Goal: Obtain resource: Obtain resource

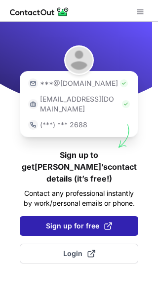
click at [83, 221] on span "Sign up for free" at bounding box center [79, 226] width 66 height 10
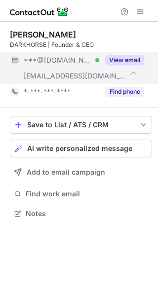
scroll to position [207, 158]
click at [125, 62] on button "View email" at bounding box center [124, 60] width 39 height 10
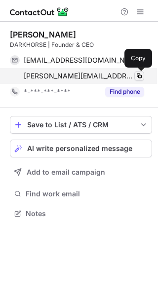
click at [139, 75] on span at bounding box center [139, 76] width 8 height 8
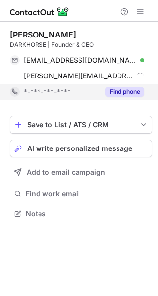
click at [123, 89] on button "Find phone" at bounding box center [124, 92] width 39 height 10
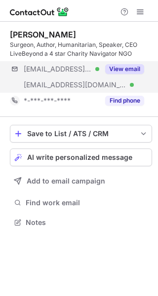
scroll to position [216, 158]
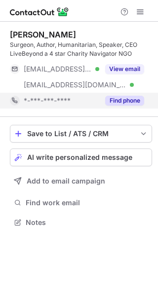
click at [128, 98] on button "Find phone" at bounding box center [124, 101] width 39 height 10
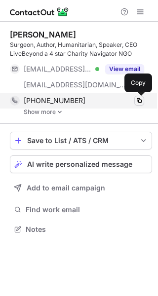
click at [142, 100] on span at bounding box center [139, 101] width 8 height 8
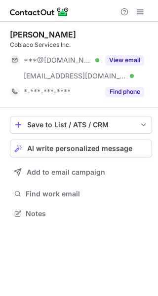
scroll to position [207, 158]
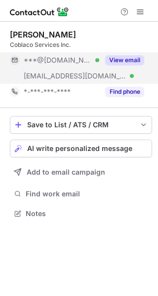
click at [133, 56] on button "View email" at bounding box center [124, 60] width 39 height 10
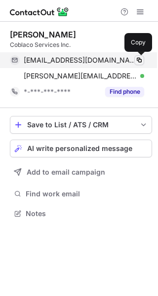
click at [141, 59] on span at bounding box center [139, 60] width 8 height 8
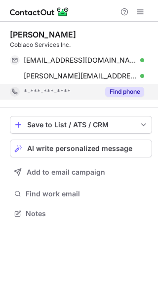
click at [128, 90] on button "Find phone" at bounding box center [124, 92] width 39 height 10
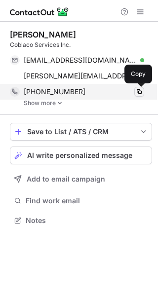
click at [139, 88] on span at bounding box center [139, 92] width 8 height 8
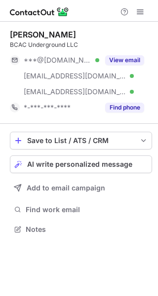
scroll to position [223, 158]
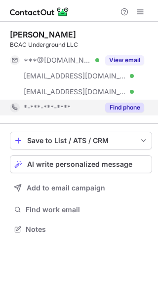
click at [119, 110] on button "Find phone" at bounding box center [124, 108] width 39 height 10
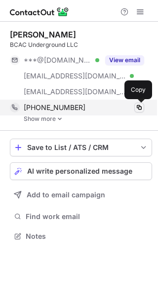
scroll to position [230, 158]
click at [140, 110] on span at bounding box center [139, 108] width 8 height 8
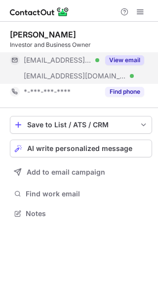
scroll to position [207, 158]
click at [127, 56] on button "View email" at bounding box center [124, 60] width 39 height 10
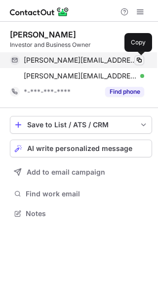
click at [139, 61] on span at bounding box center [139, 60] width 8 height 8
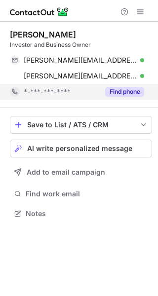
click at [125, 89] on button "Find phone" at bounding box center [124, 92] width 39 height 10
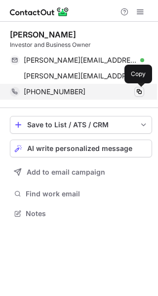
click at [140, 91] on span at bounding box center [139, 92] width 8 height 8
